Goal: Navigation & Orientation: Find specific page/section

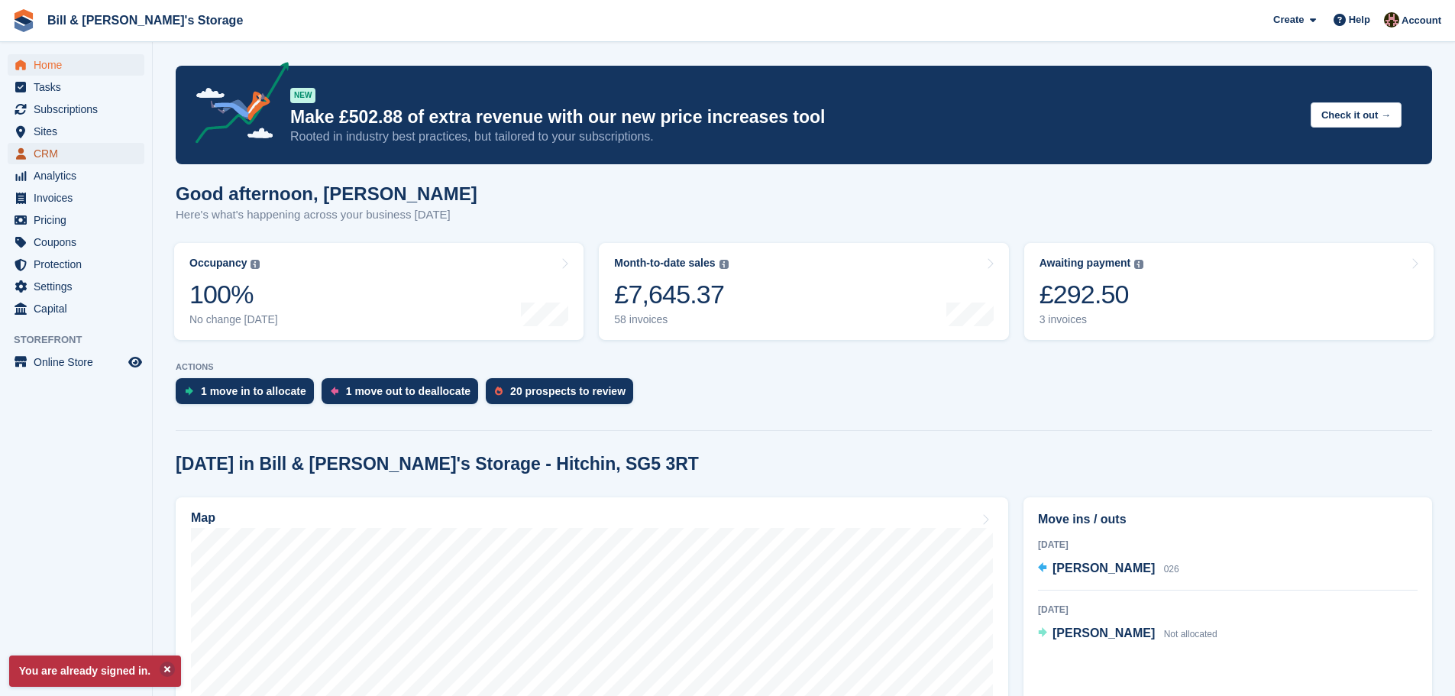
click at [50, 146] on span "CRM" at bounding box center [80, 153] width 92 height 21
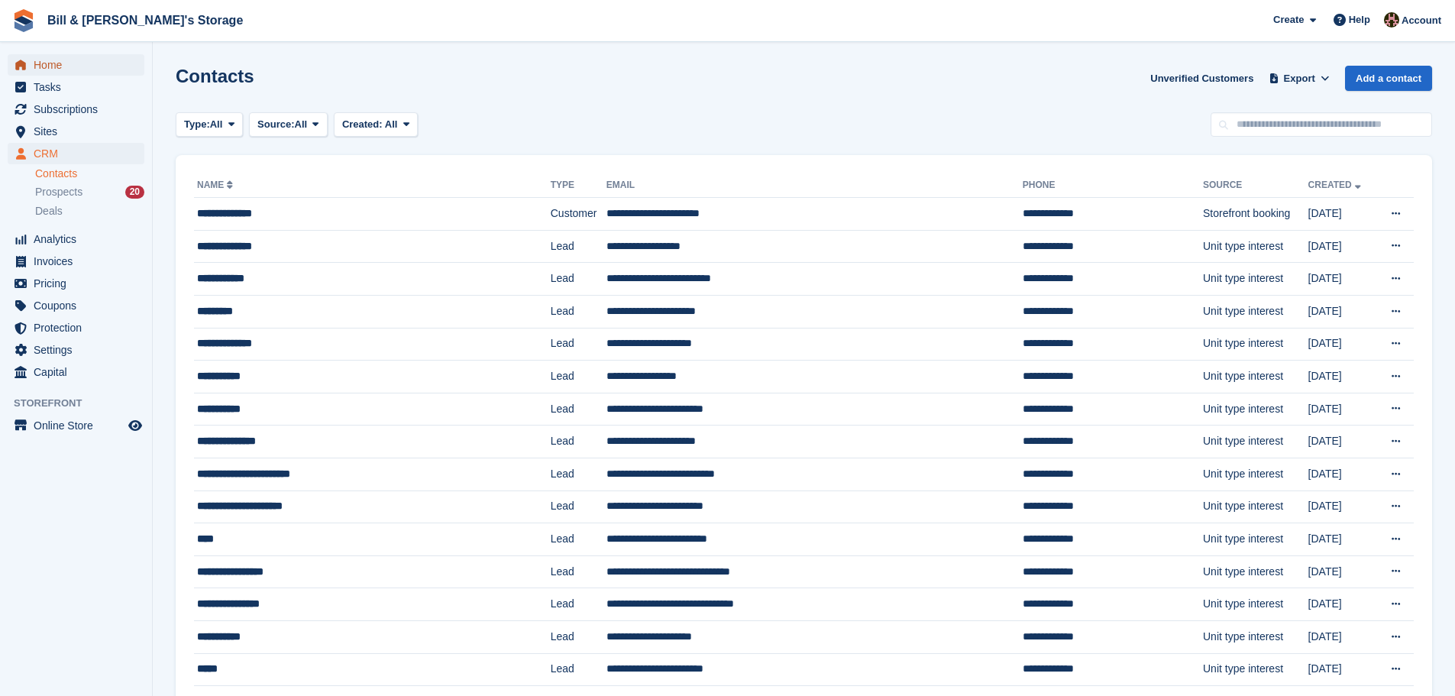
click at [24, 58] on span "menu" at bounding box center [20, 65] width 18 height 18
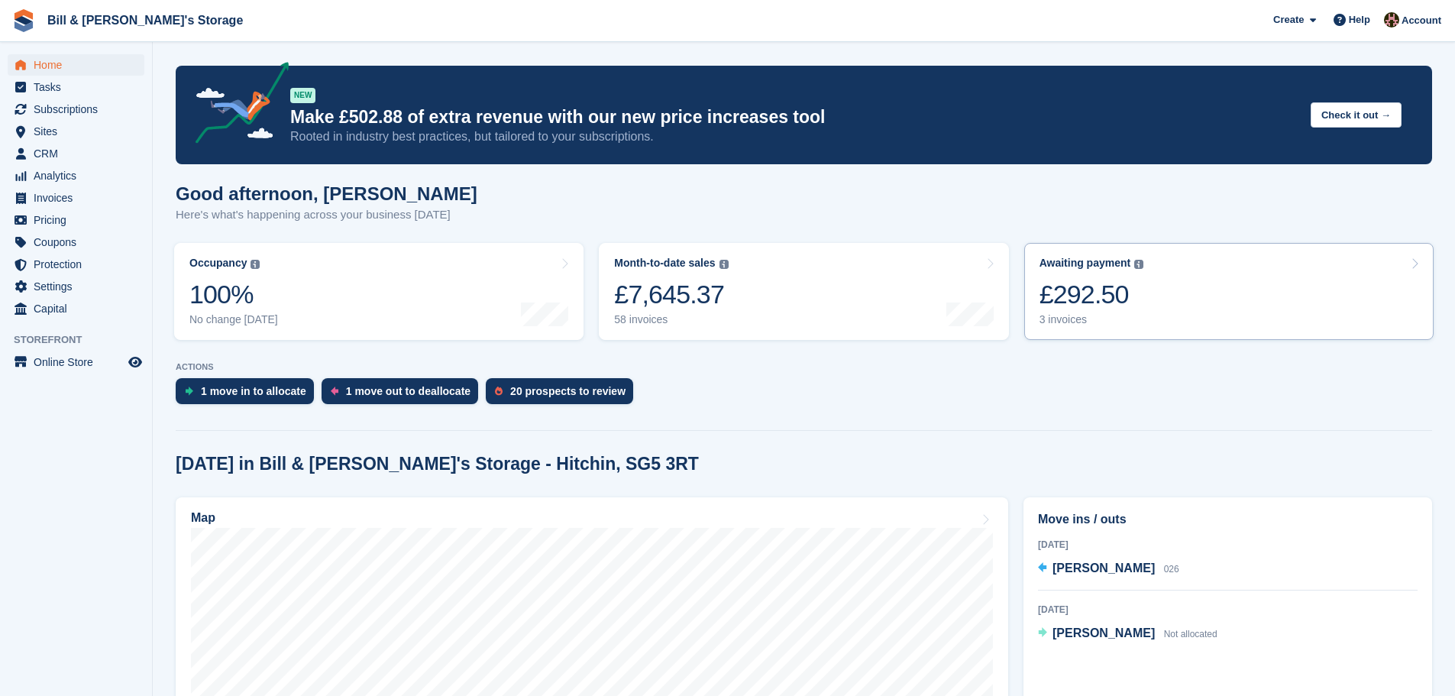
click at [1225, 266] on link "Awaiting payment The total outstanding balance on all open invoices. £292.50 3 …" at bounding box center [1228, 291] width 409 height 97
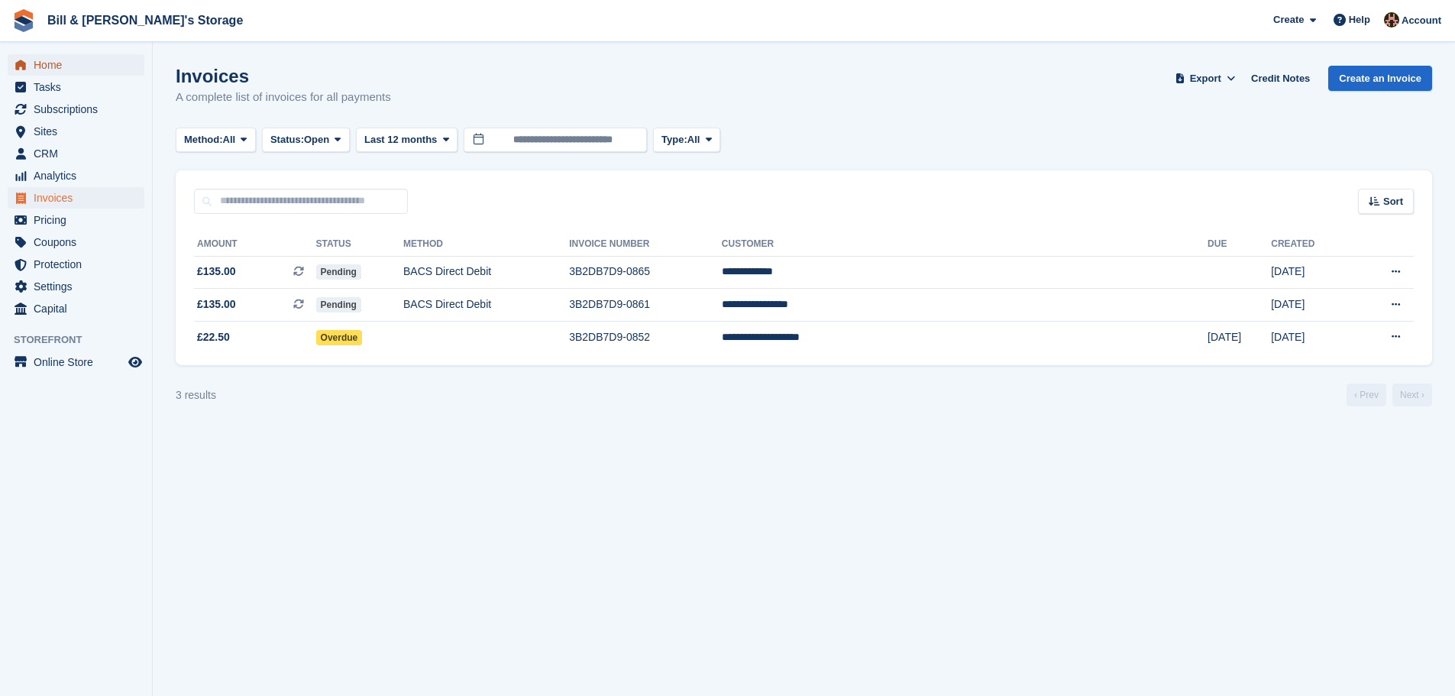
click at [27, 70] on span "menu" at bounding box center [20, 65] width 18 height 18
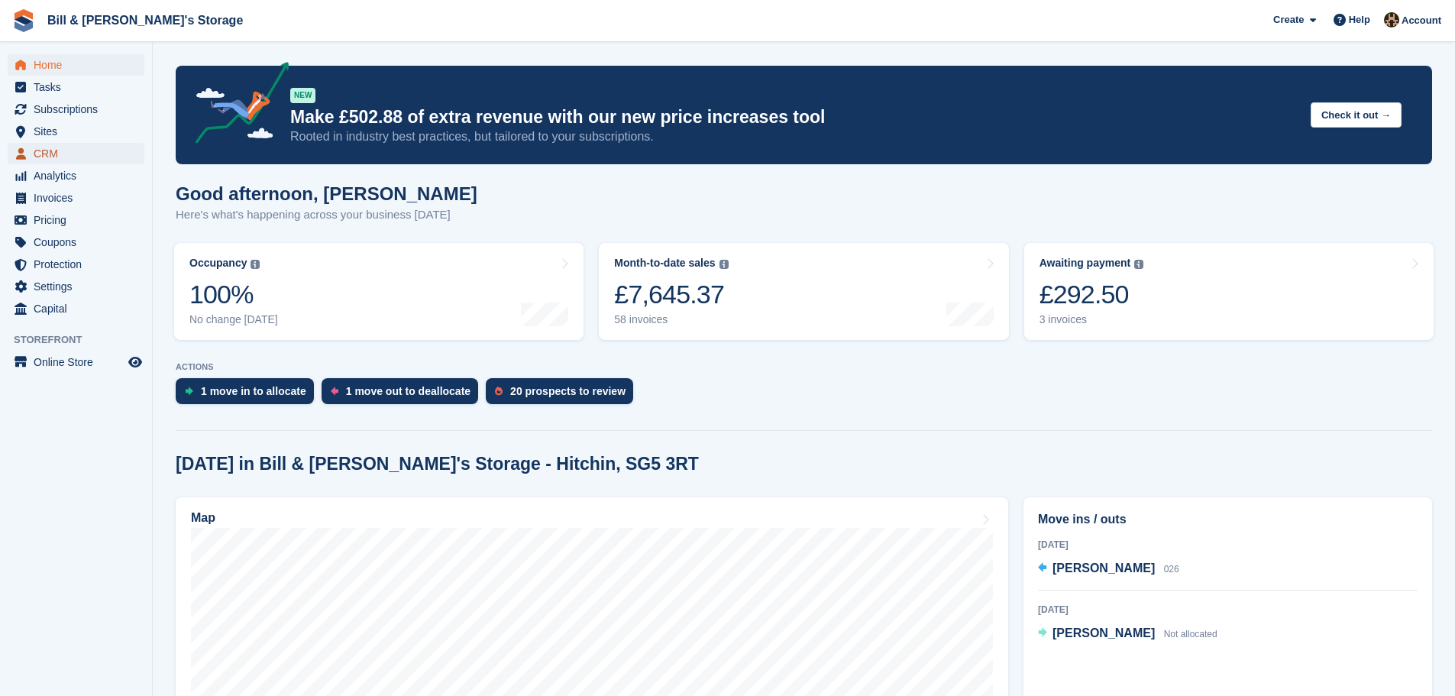
click at [54, 152] on span "CRM" at bounding box center [80, 153] width 92 height 21
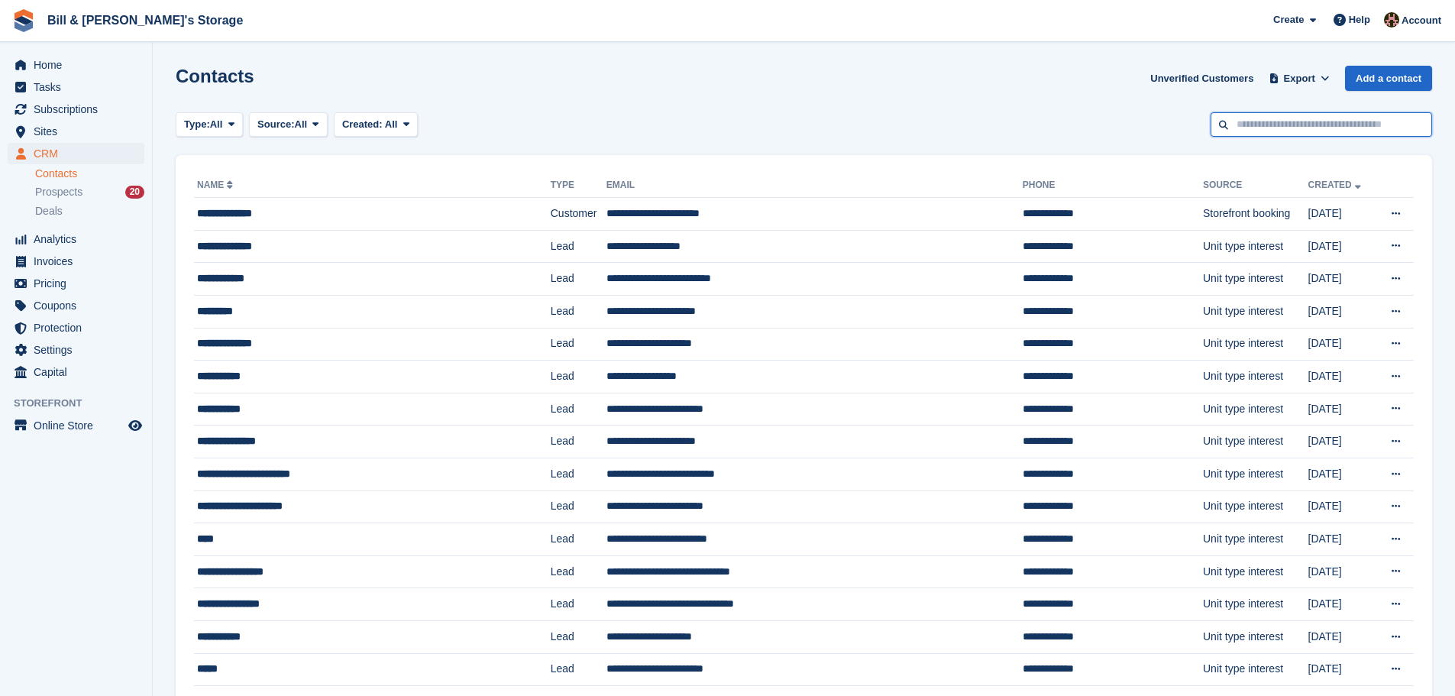
click at [1250, 130] on input "text" at bounding box center [1322, 124] width 222 height 25
type input "******"
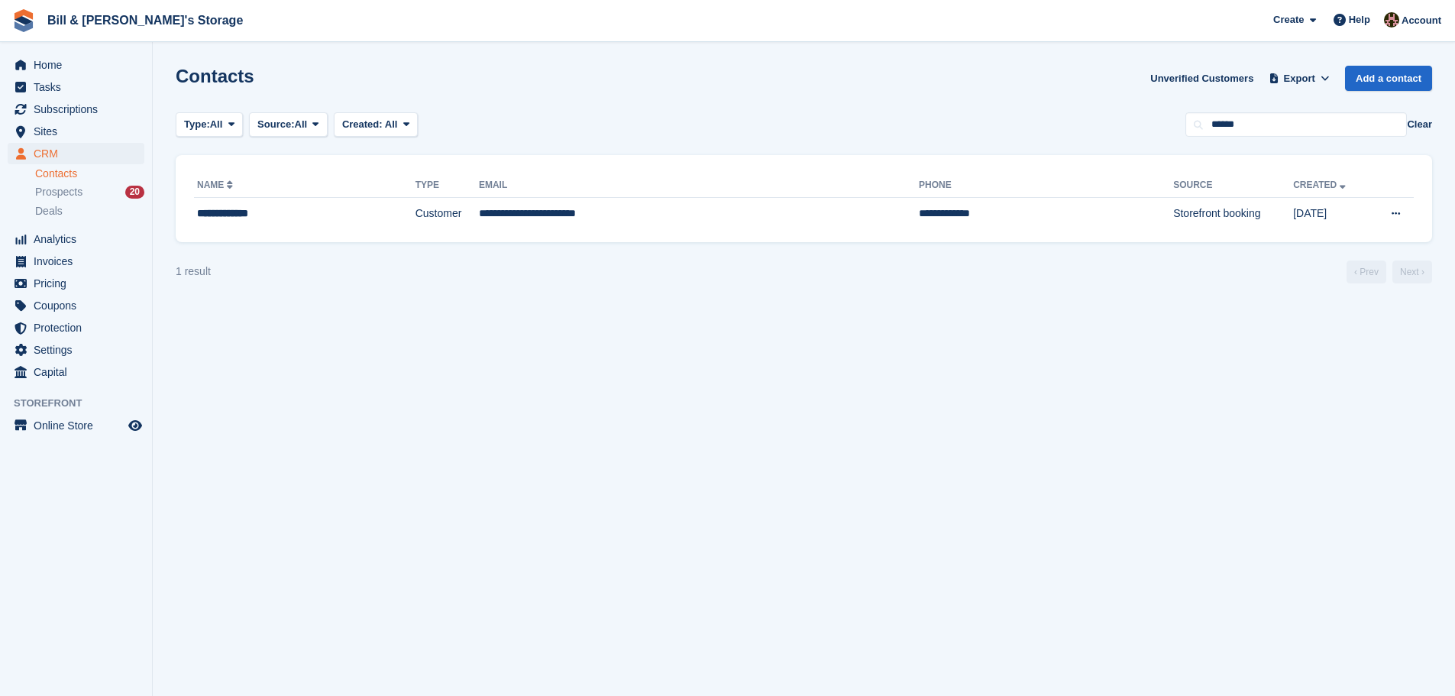
click at [80, 202] on li "Deals" at bounding box center [93, 211] width 117 height 18
click at [74, 186] on span "Prospects" at bounding box center [58, 192] width 47 height 15
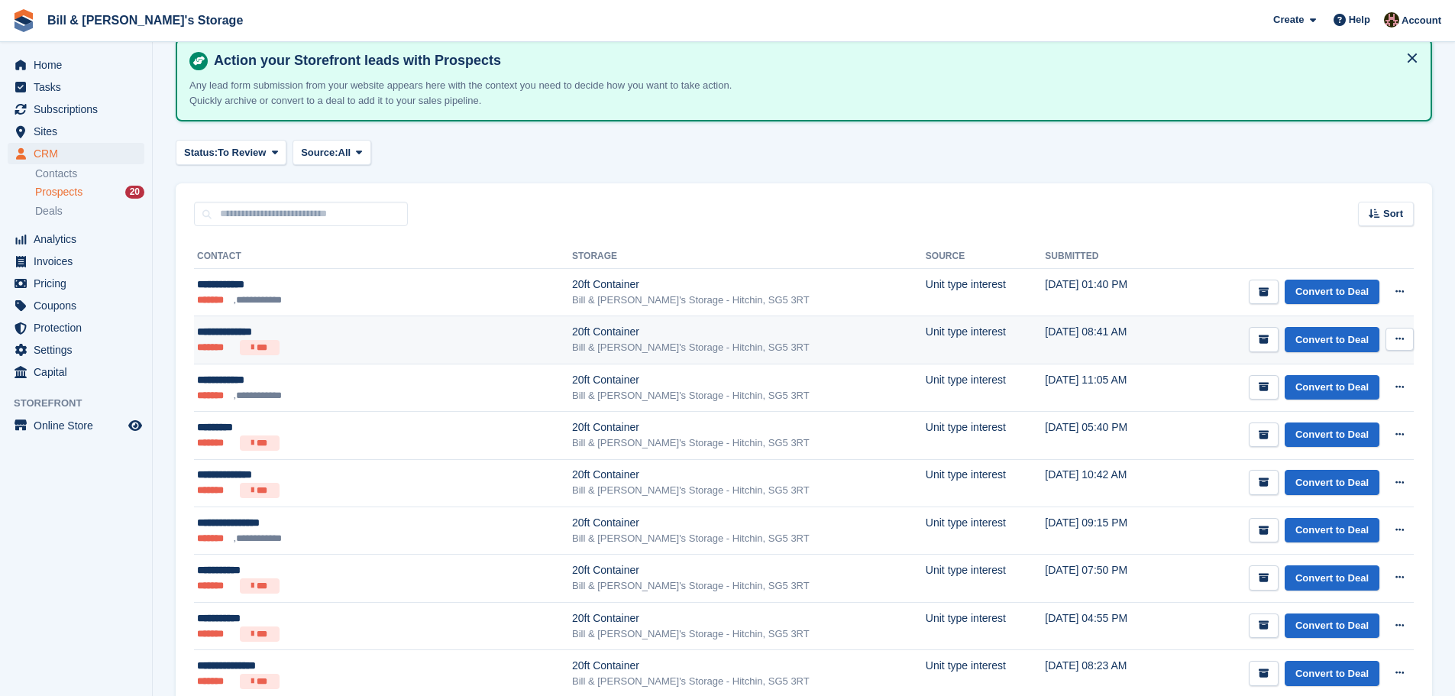
scroll to position [76, 0]
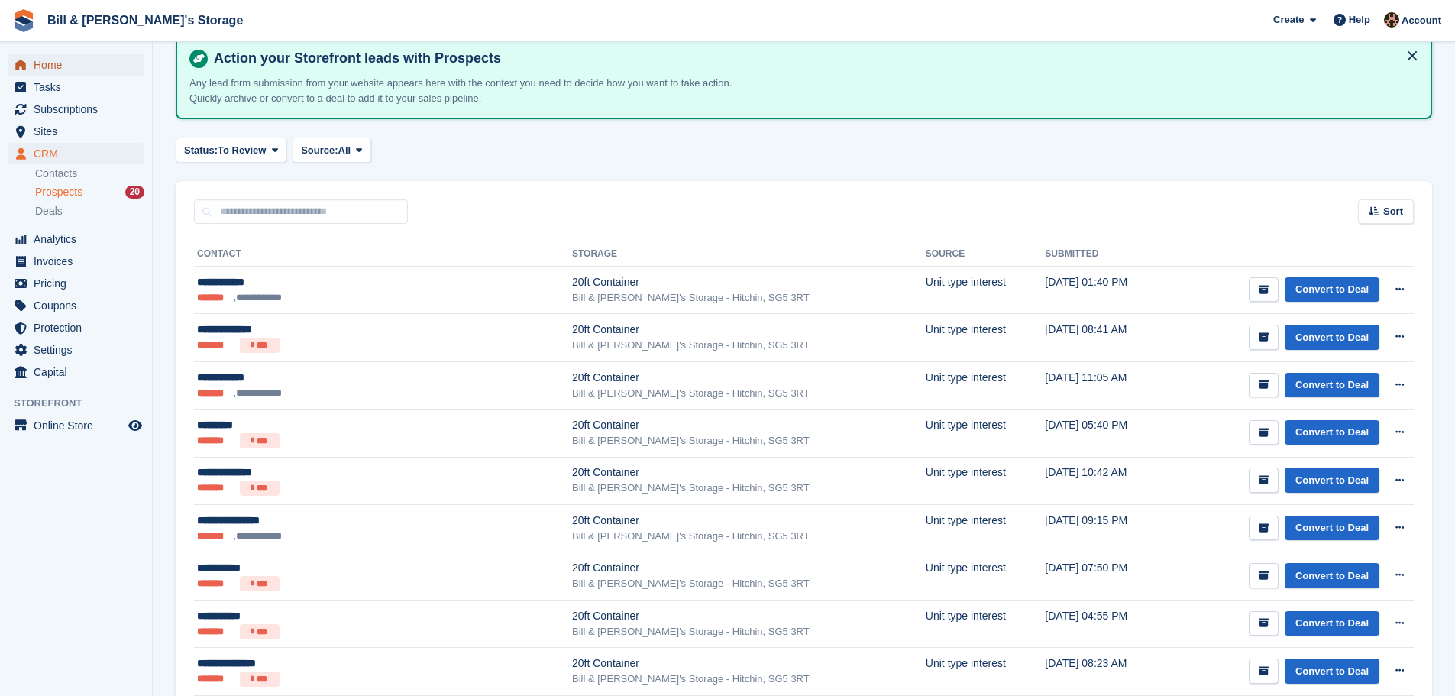
click at [53, 62] on span "Home" at bounding box center [80, 64] width 92 height 21
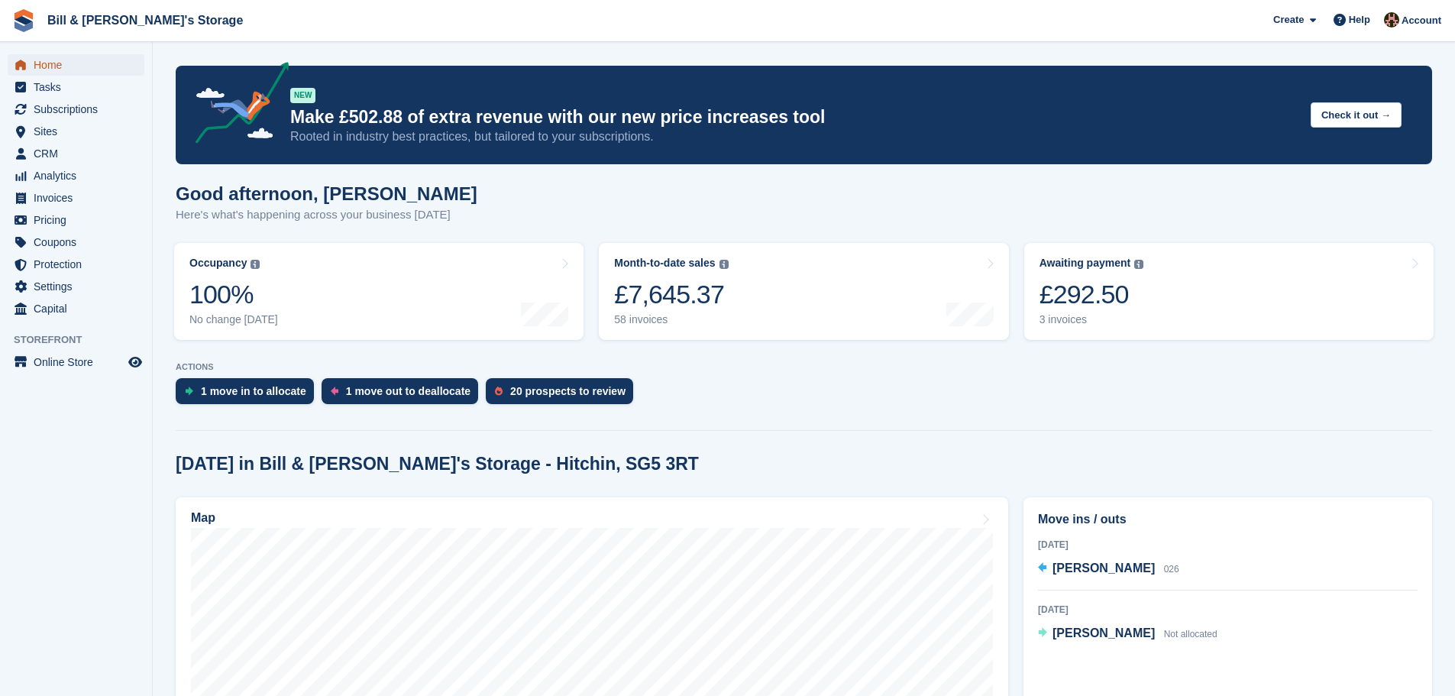
click at [21, 57] on span "menu" at bounding box center [20, 65] width 18 height 18
